Goal: Task Accomplishment & Management: Manage account settings

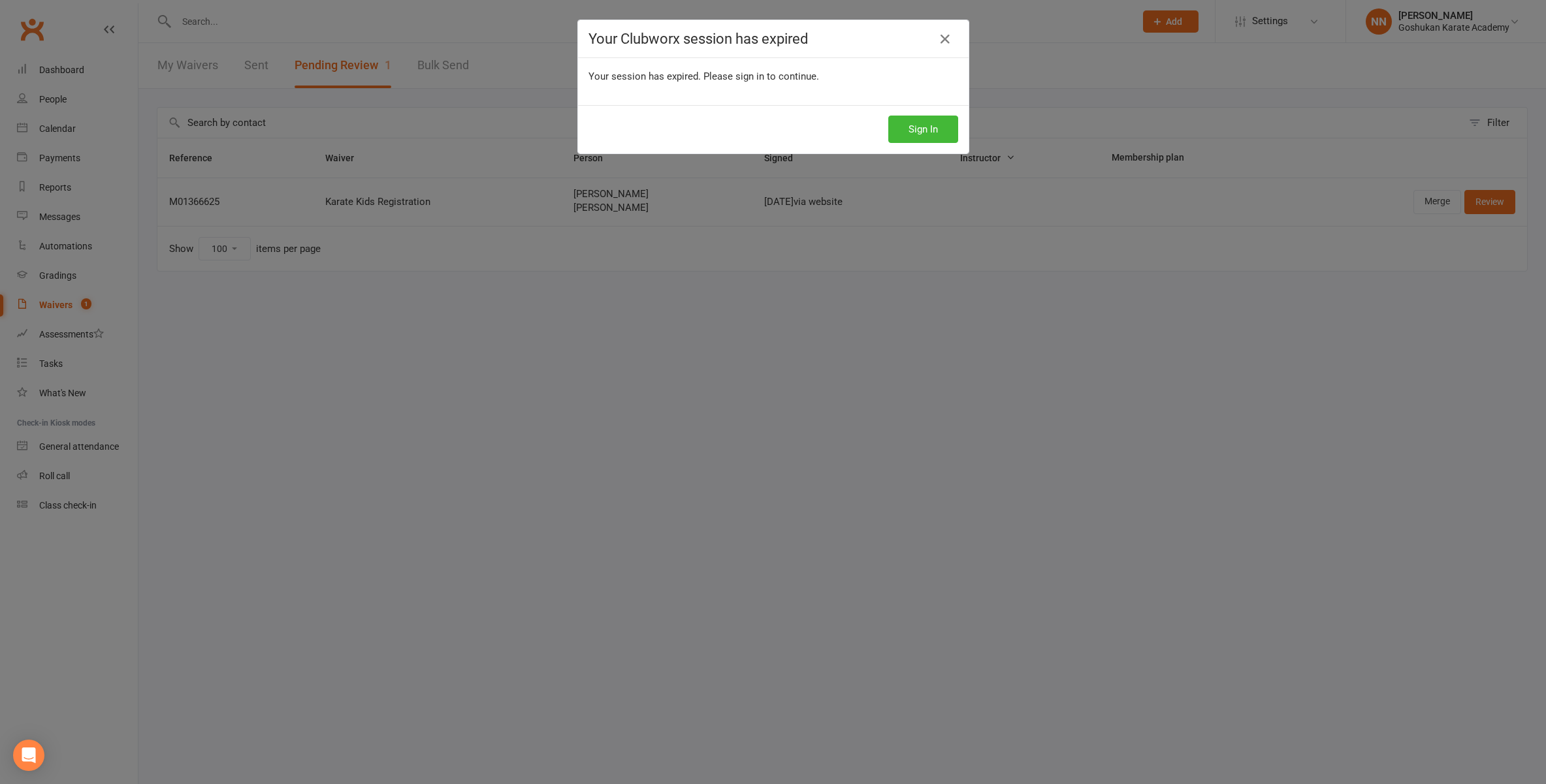
select select "100"
click at [893, 128] on button "Sign In" at bounding box center [923, 129] width 70 height 28
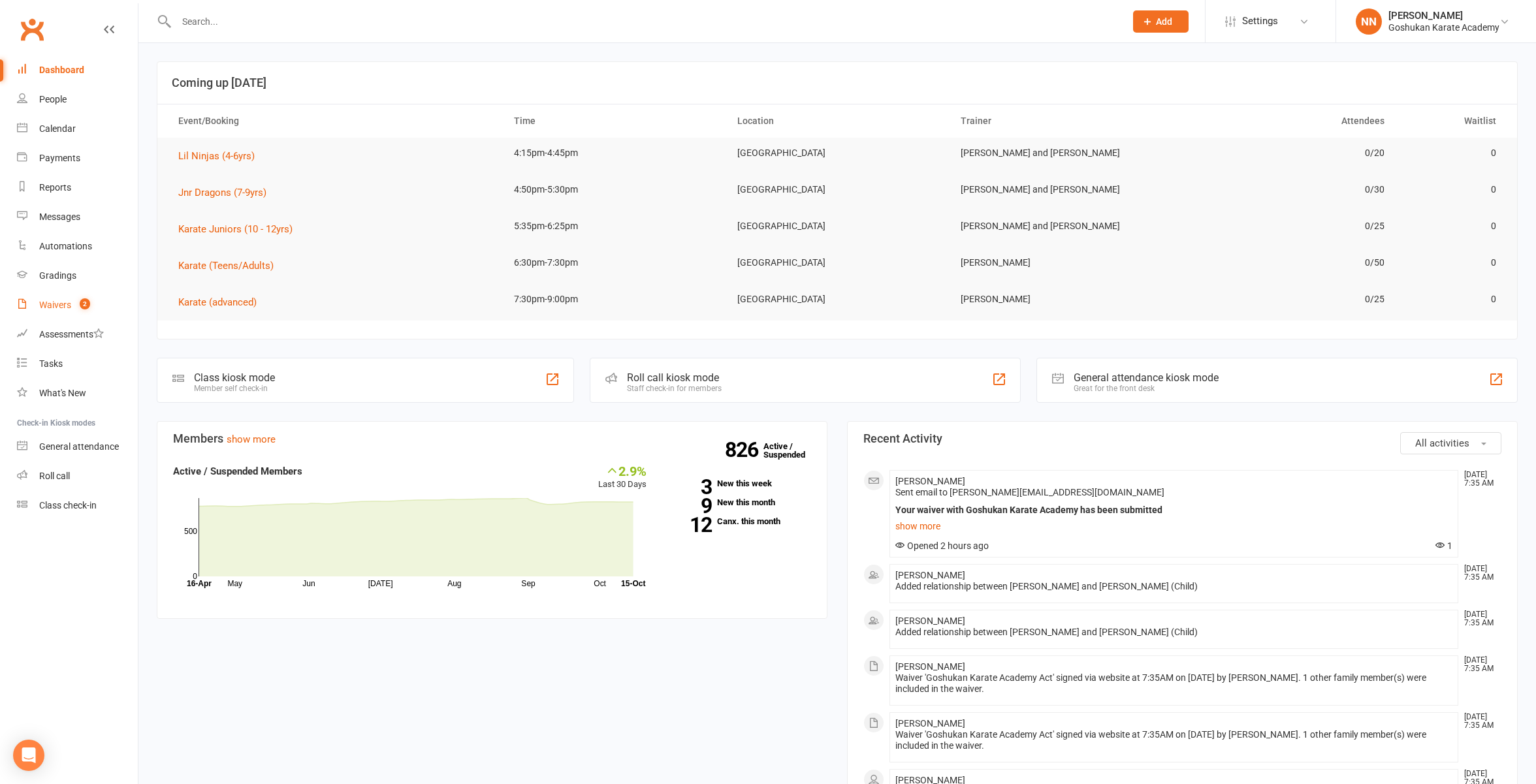
click at [58, 305] on div "Waivers" at bounding box center [55, 304] width 32 height 11
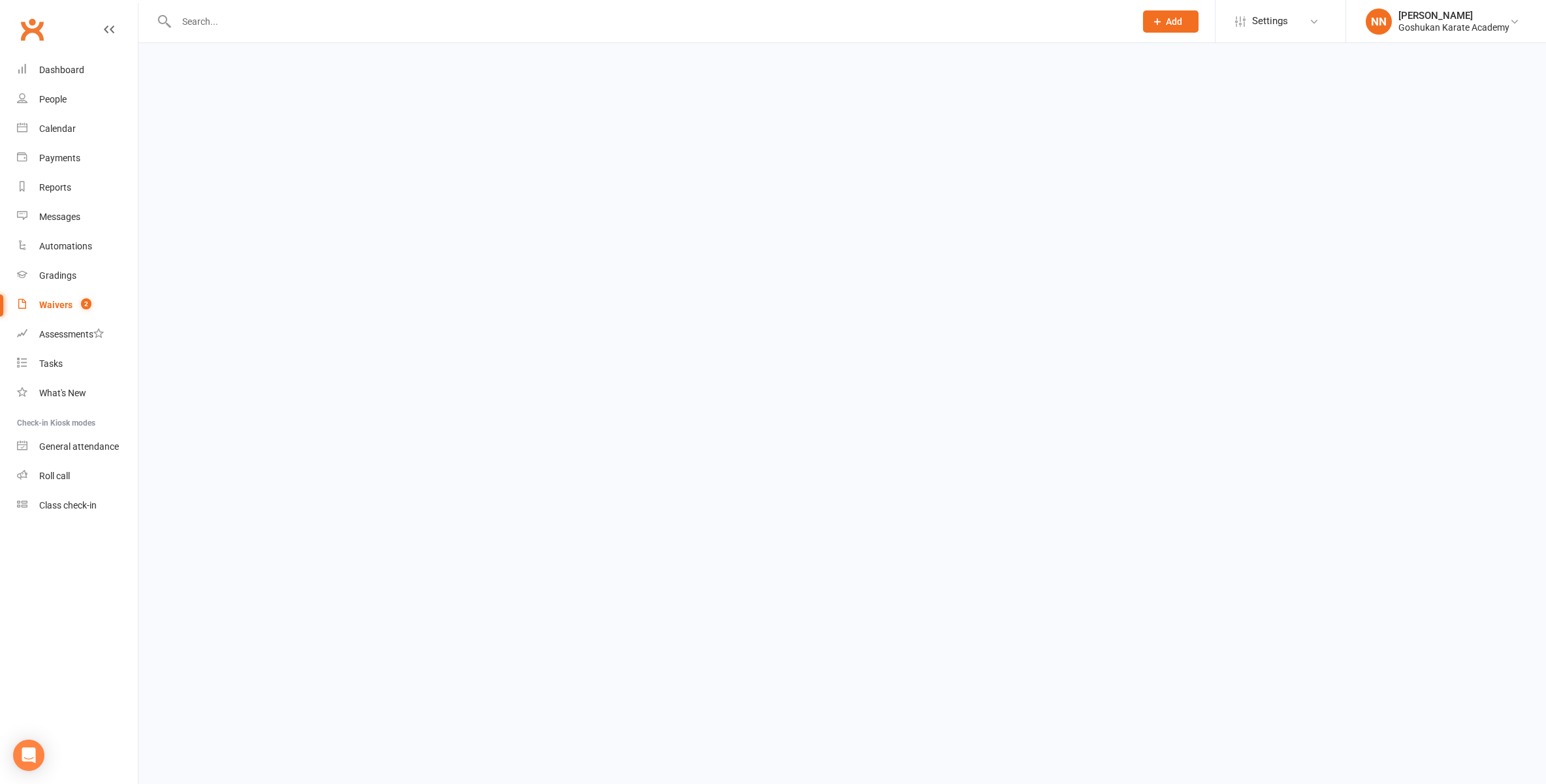
select select "100"
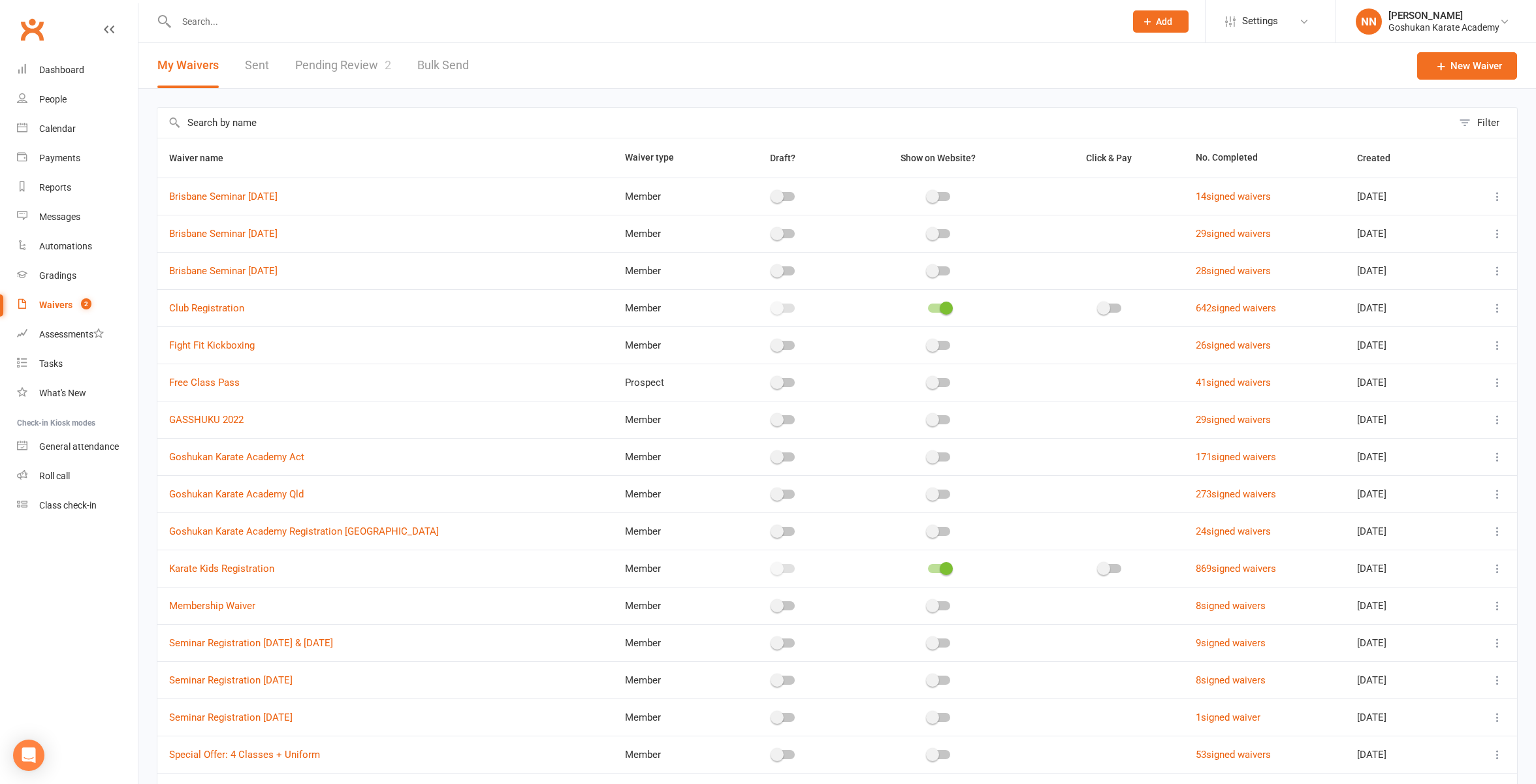
click at [330, 64] on link "Pending Review 2" at bounding box center [343, 65] width 96 height 45
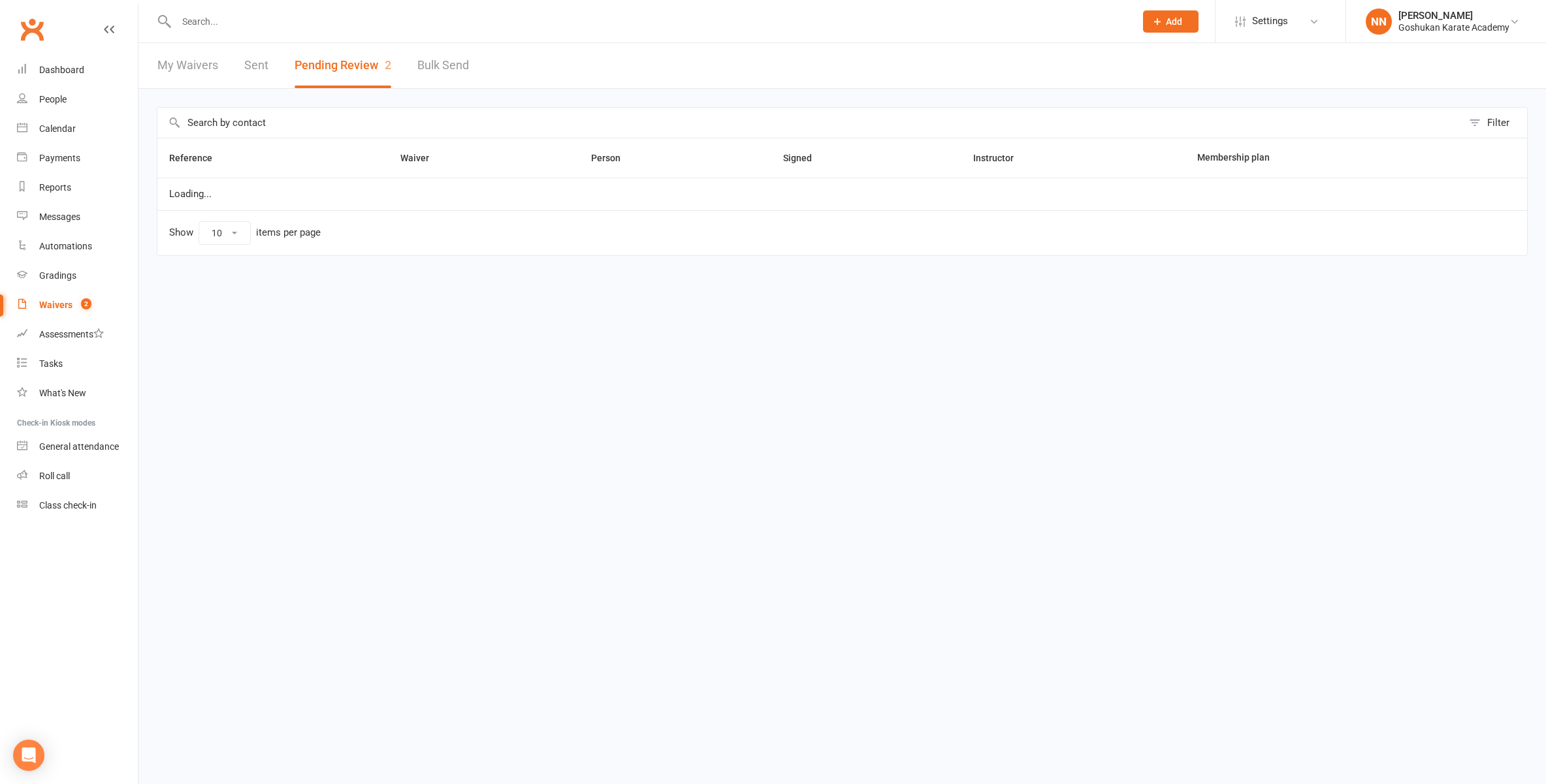
select select "100"
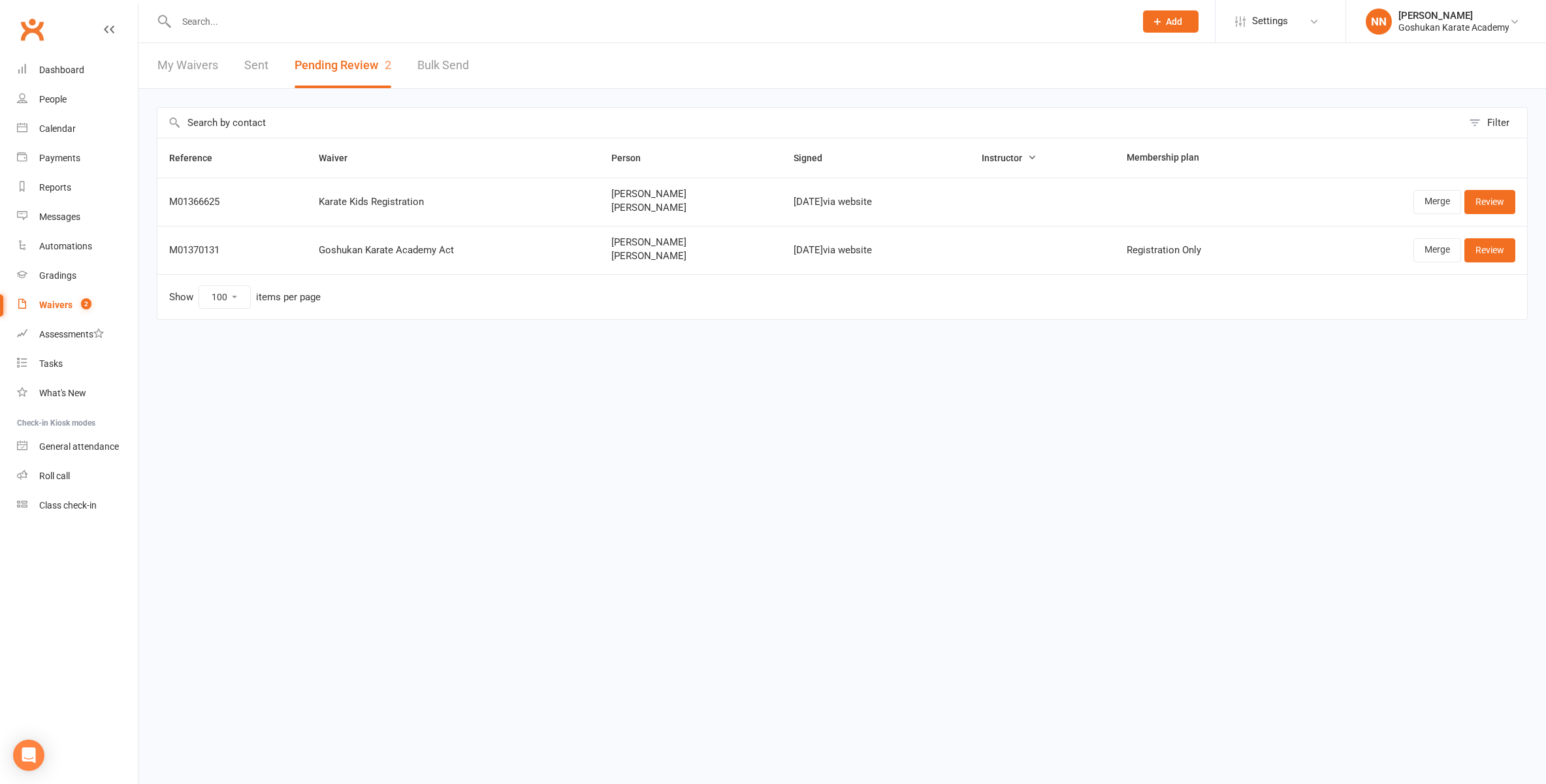
click at [265, 62] on link "Sent" at bounding box center [256, 65] width 24 height 45
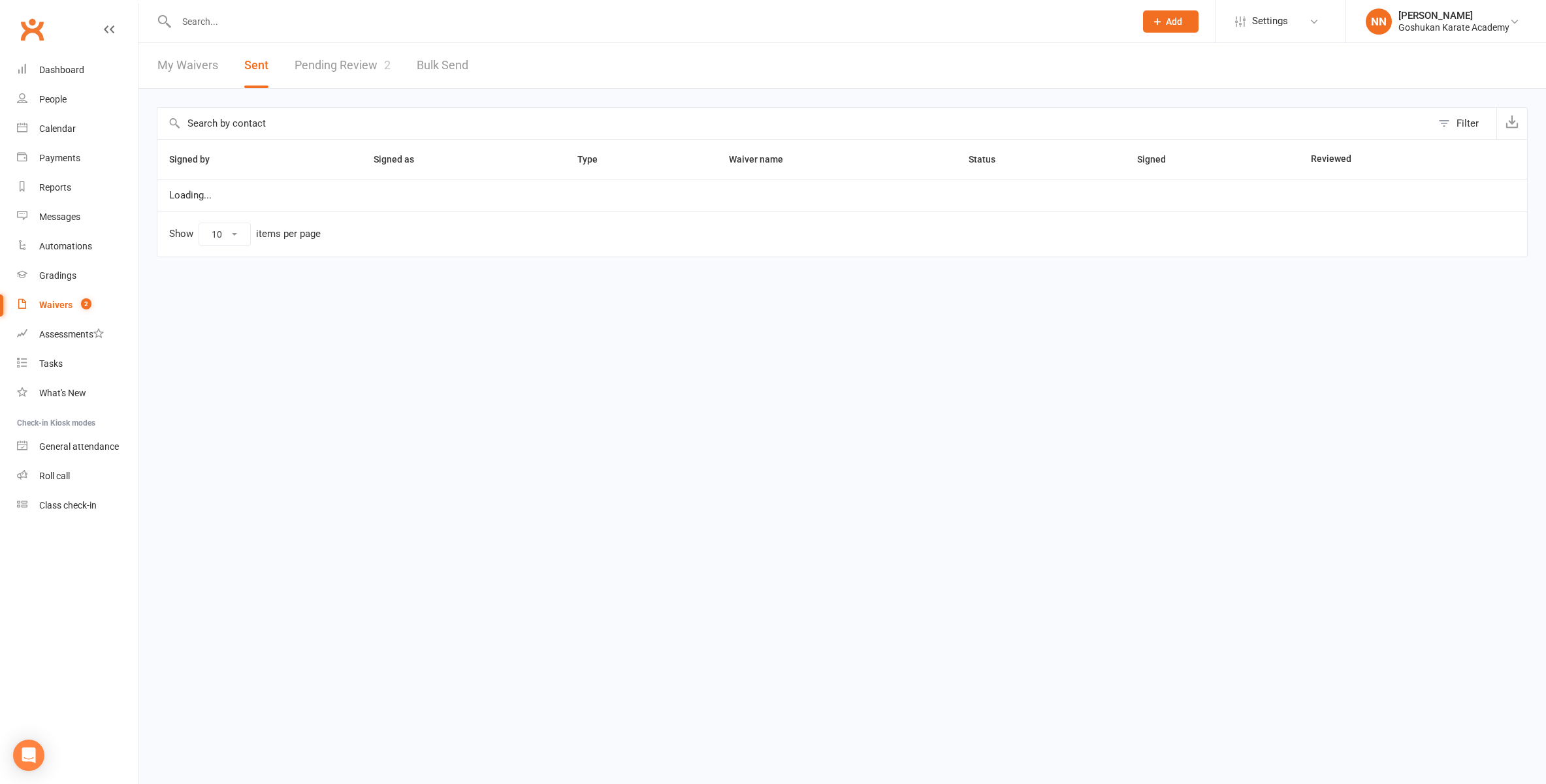
select select "100"
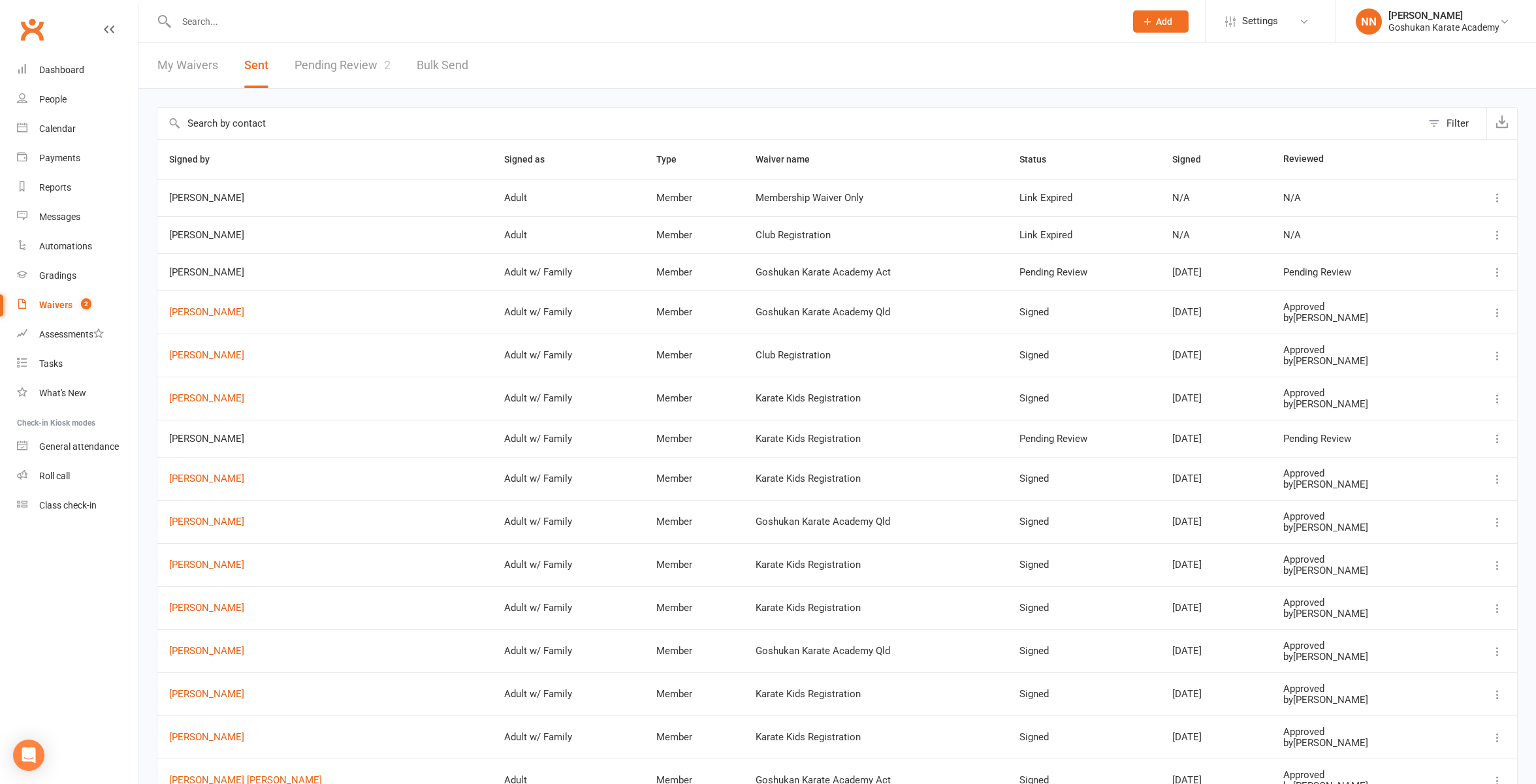
click at [342, 61] on link "Pending Review 2" at bounding box center [343, 65] width 96 height 45
select select "100"
